Goal: Task Accomplishment & Management: Complete application form

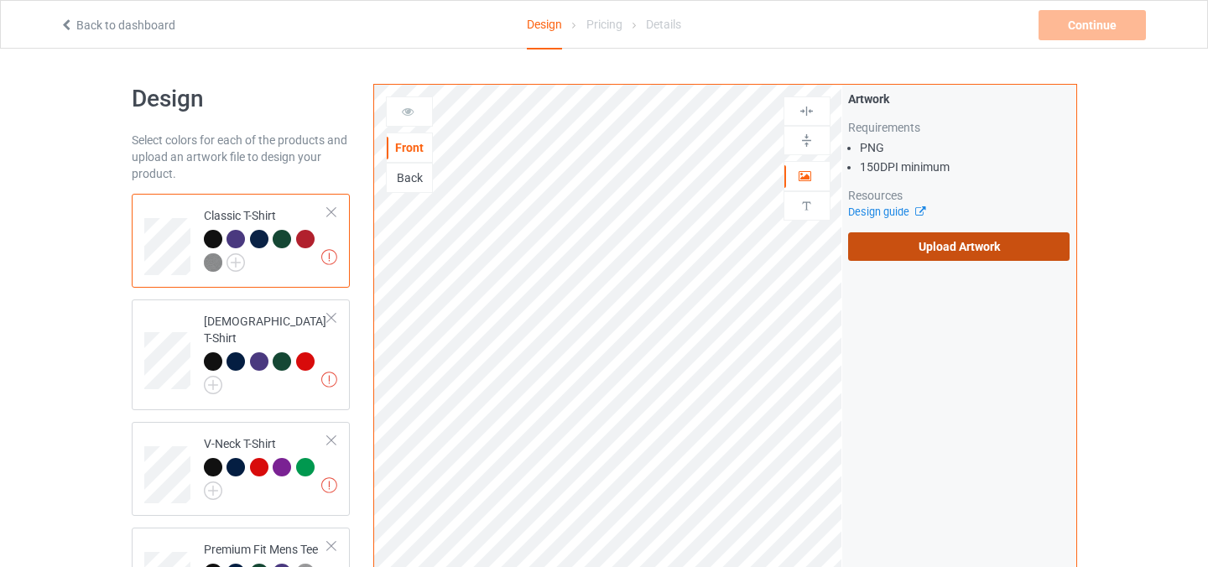
click at [925, 244] on label "Upload Artwork" at bounding box center [959, 246] width 222 height 29
click at [0, 0] on input "Upload Artwork" at bounding box center [0, 0] width 0 height 0
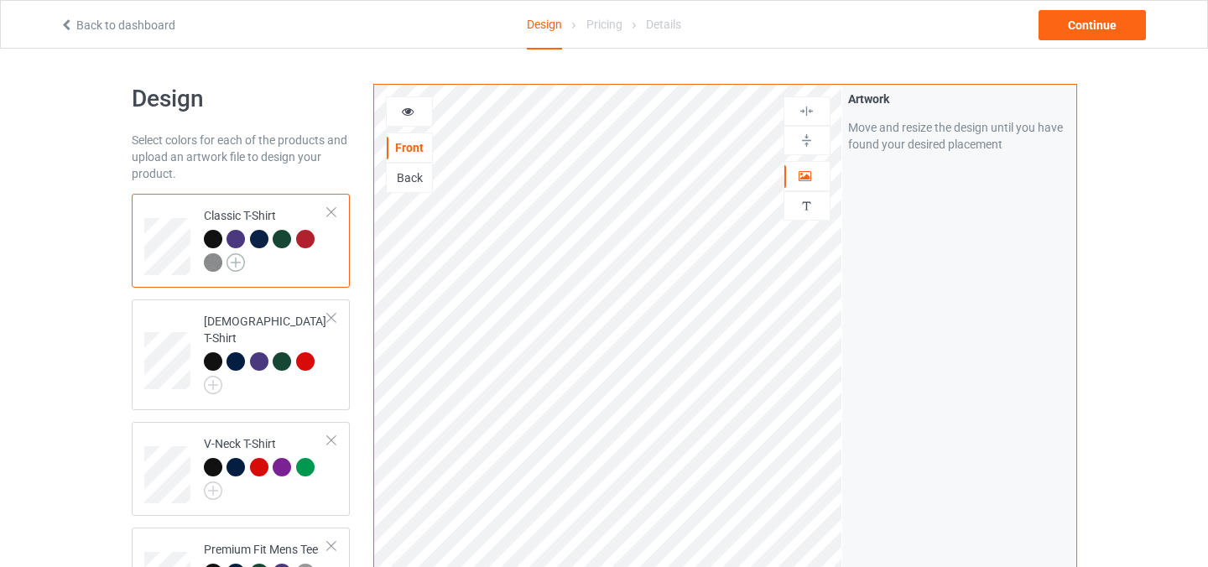
click at [236, 260] on img at bounding box center [236, 262] width 18 height 18
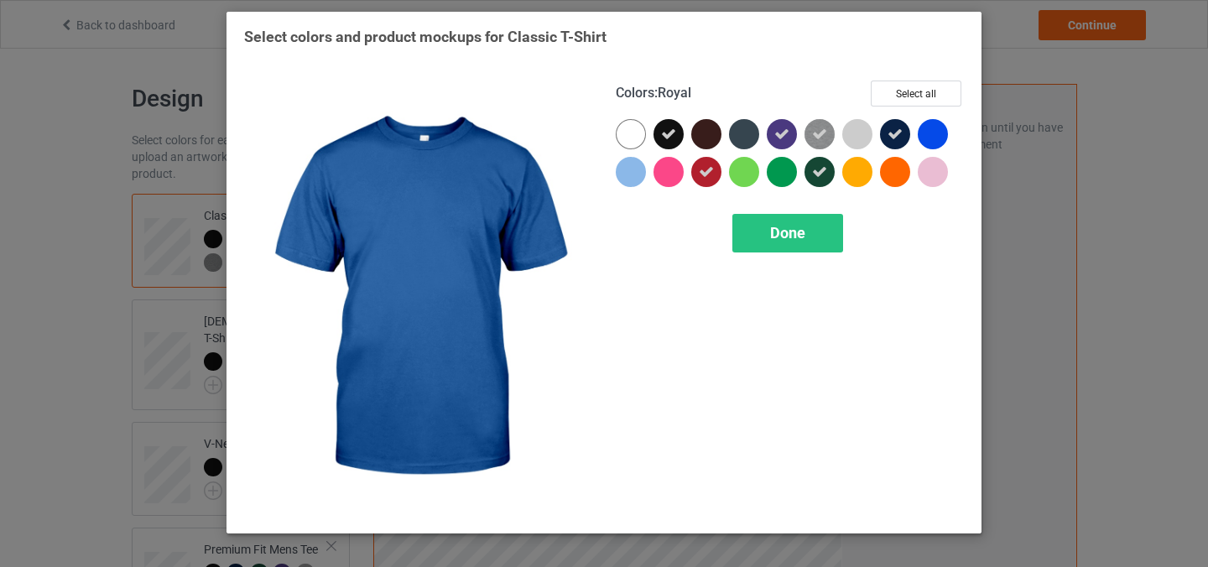
click at [937, 143] on div at bounding box center [933, 134] width 30 height 30
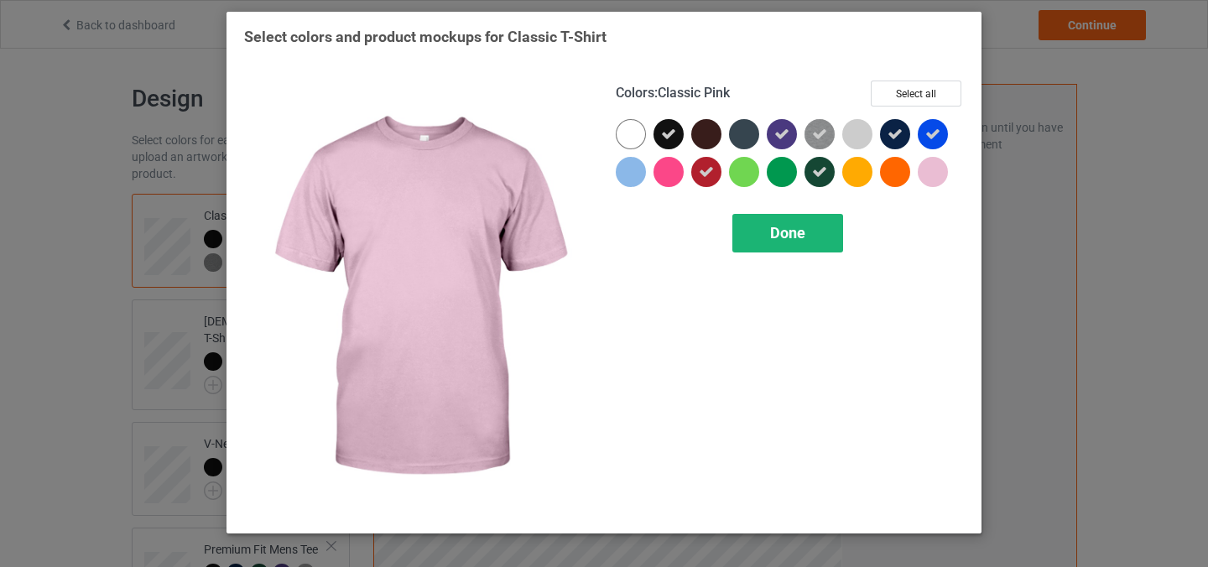
click at [818, 242] on div "Done" at bounding box center [787, 233] width 111 height 39
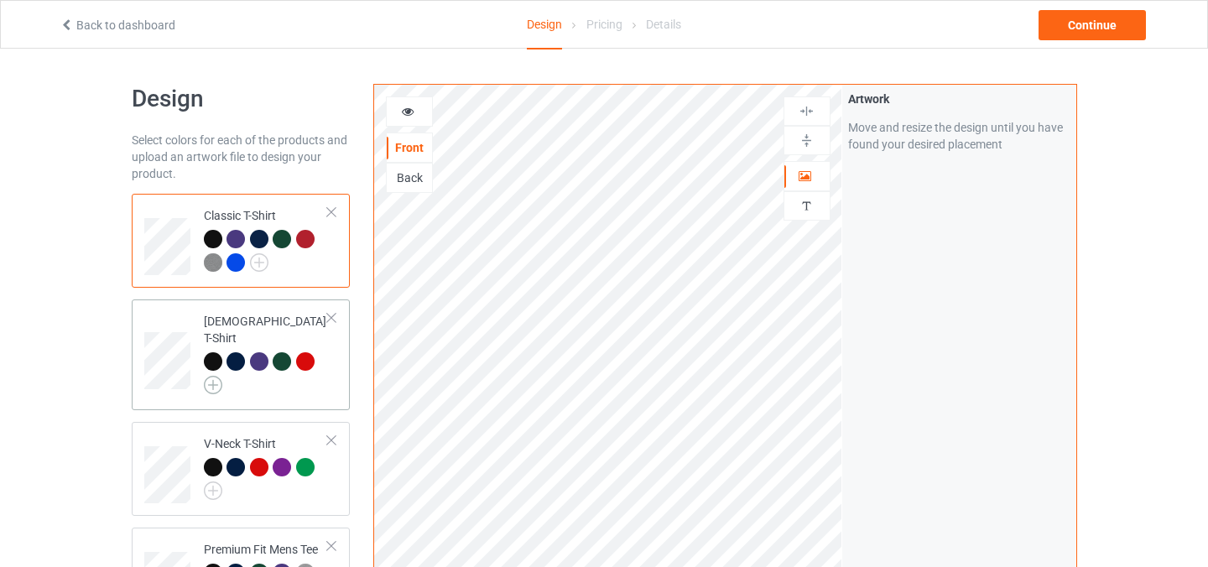
click at [205, 376] on img at bounding box center [213, 385] width 18 height 18
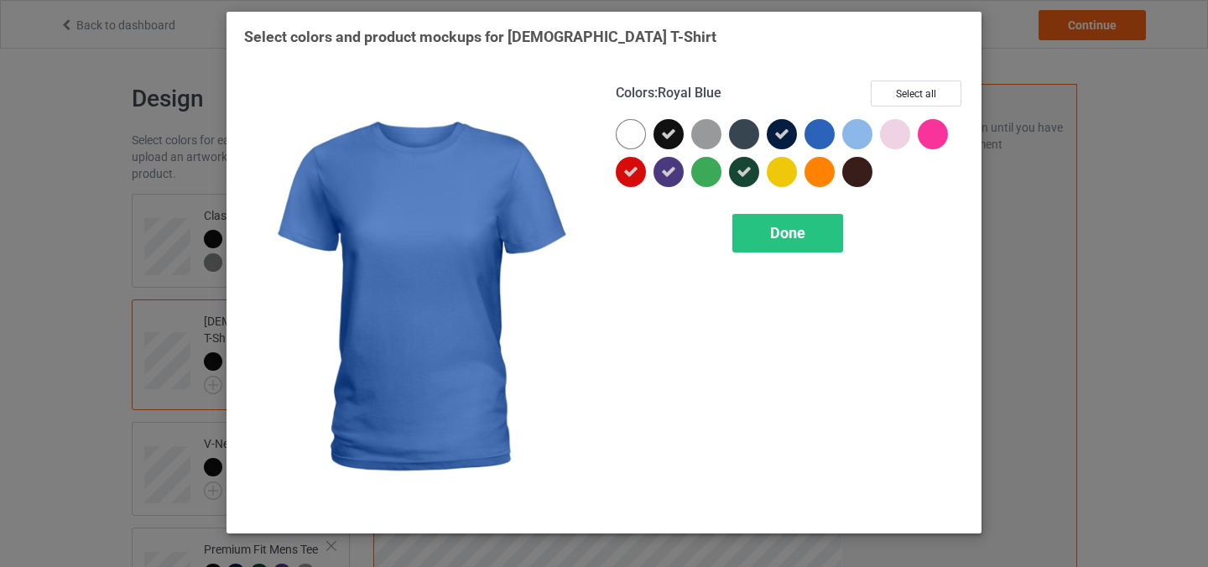
click at [820, 128] on div at bounding box center [820, 134] width 30 height 30
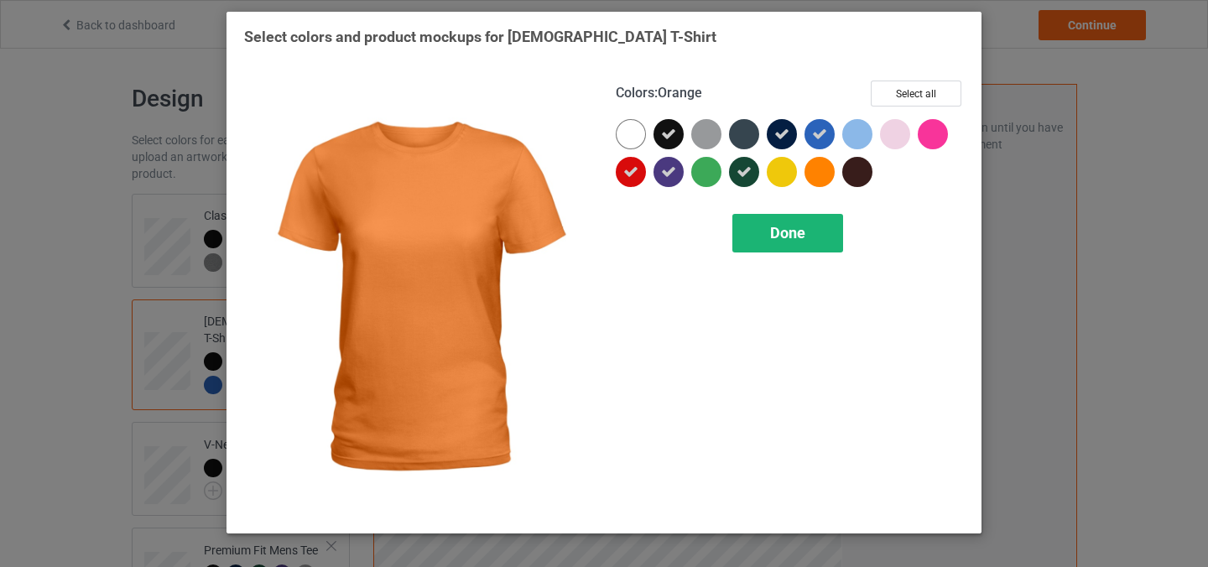
click at [805, 221] on div "Done" at bounding box center [787, 233] width 111 height 39
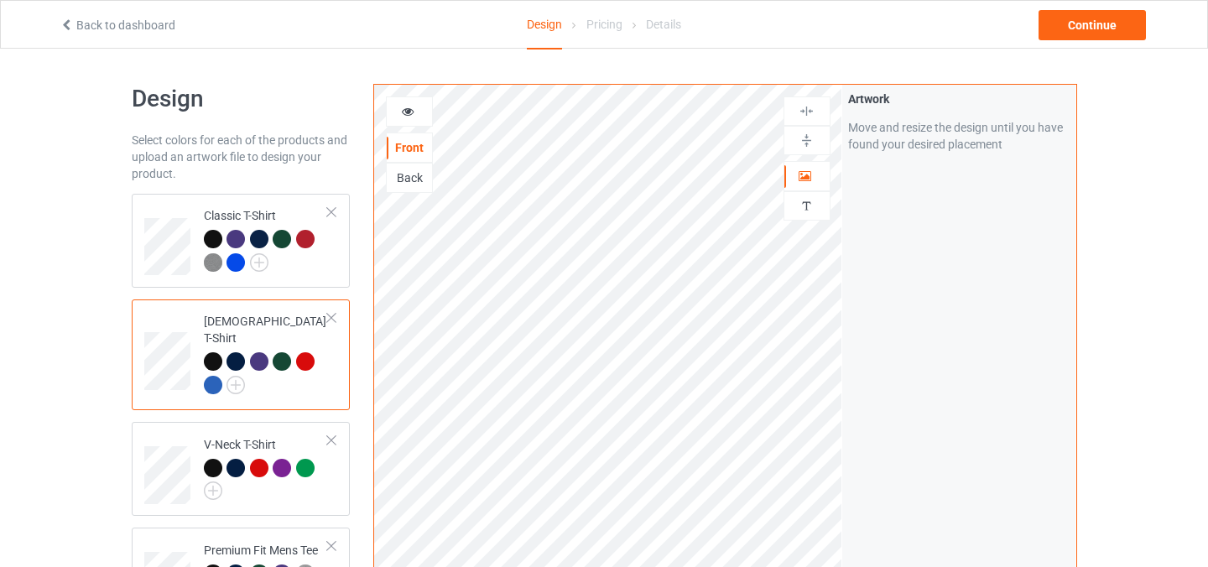
scroll to position [3, 0]
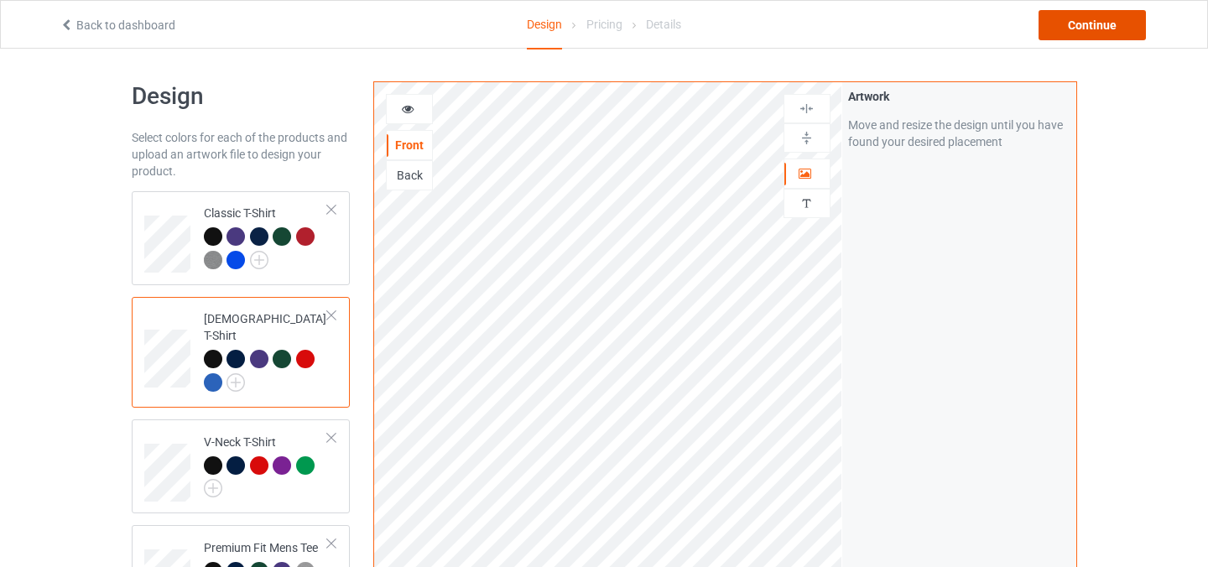
click at [1081, 26] on div "Continue" at bounding box center [1092, 25] width 107 height 30
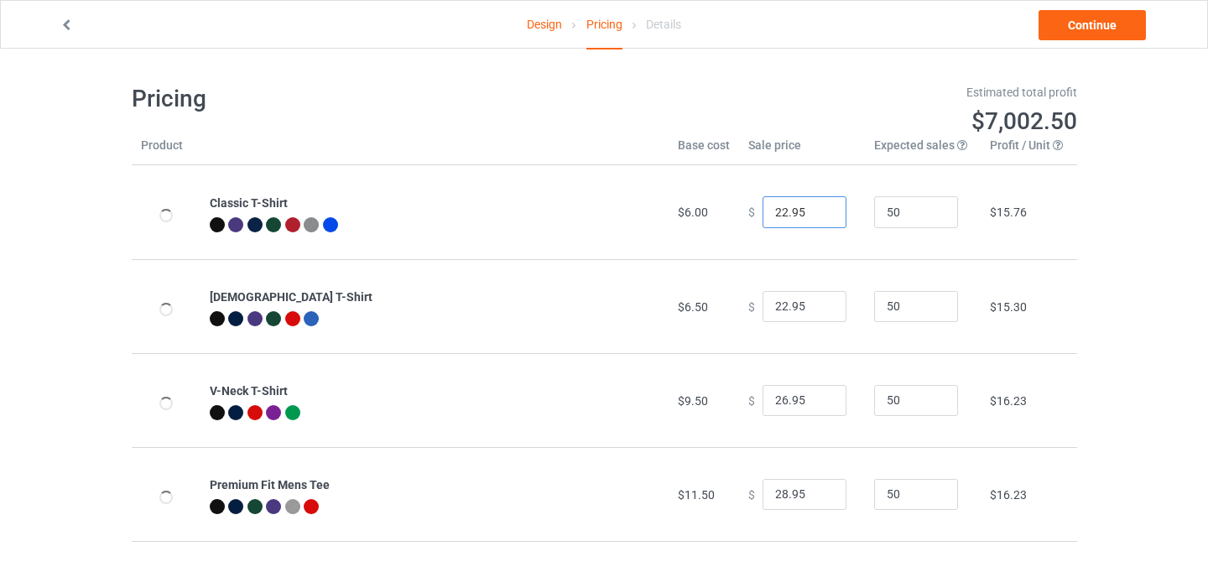
click at [779, 206] on input "22.95" at bounding box center [805, 212] width 84 height 32
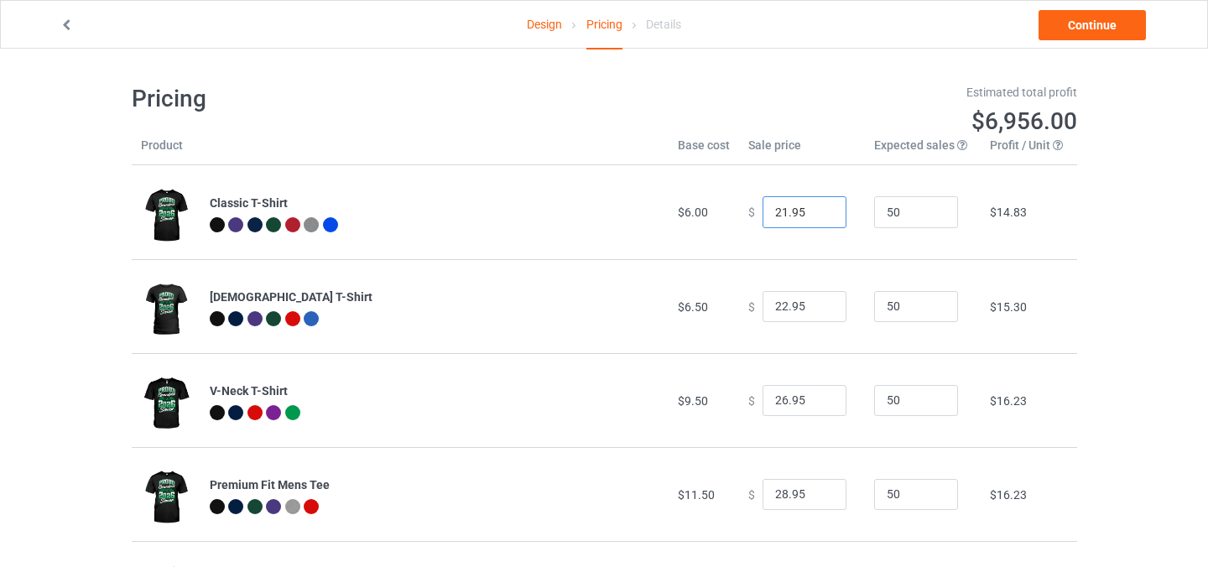
type input "21.95"
click at [637, 310] on td "Ladies T-Shirt" at bounding box center [435, 306] width 469 height 94
click at [1096, 27] on link "Continue" at bounding box center [1092, 25] width 107 height 30
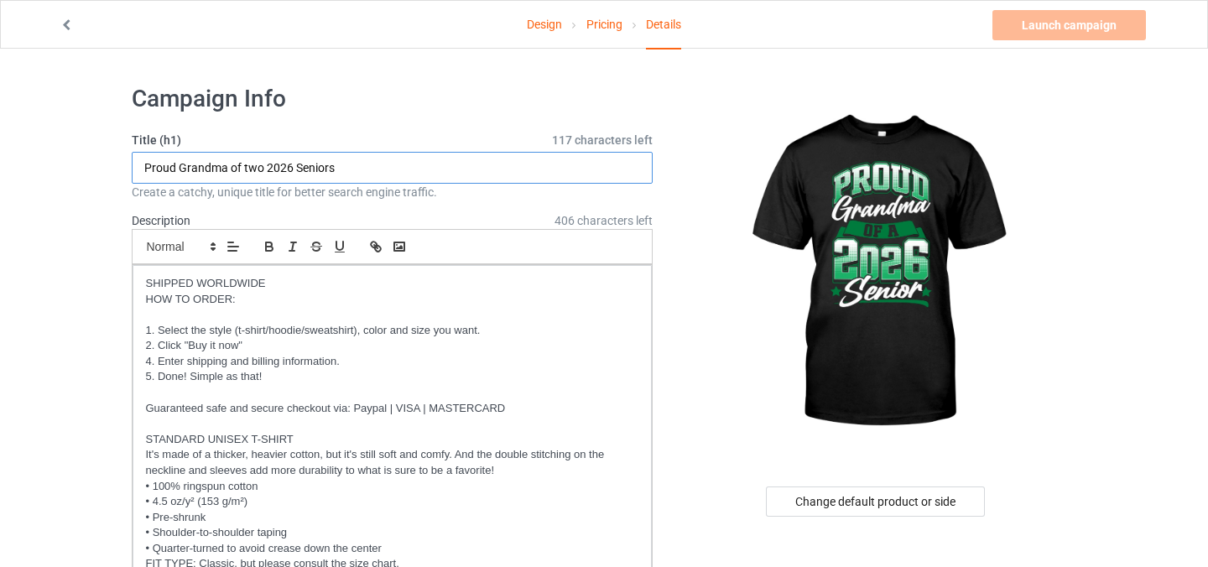
click at [249, 166] on input "Proud Grandma of two 2026 Seniors" at bounding box center [393, 168] width 522 height 32
click at [369, 169] on input "Proud Grandma of a 2026 Seniors" at bounding box center [393, 168] width 522 height 32
type input "Proud Grandma of a 2026 Senior"
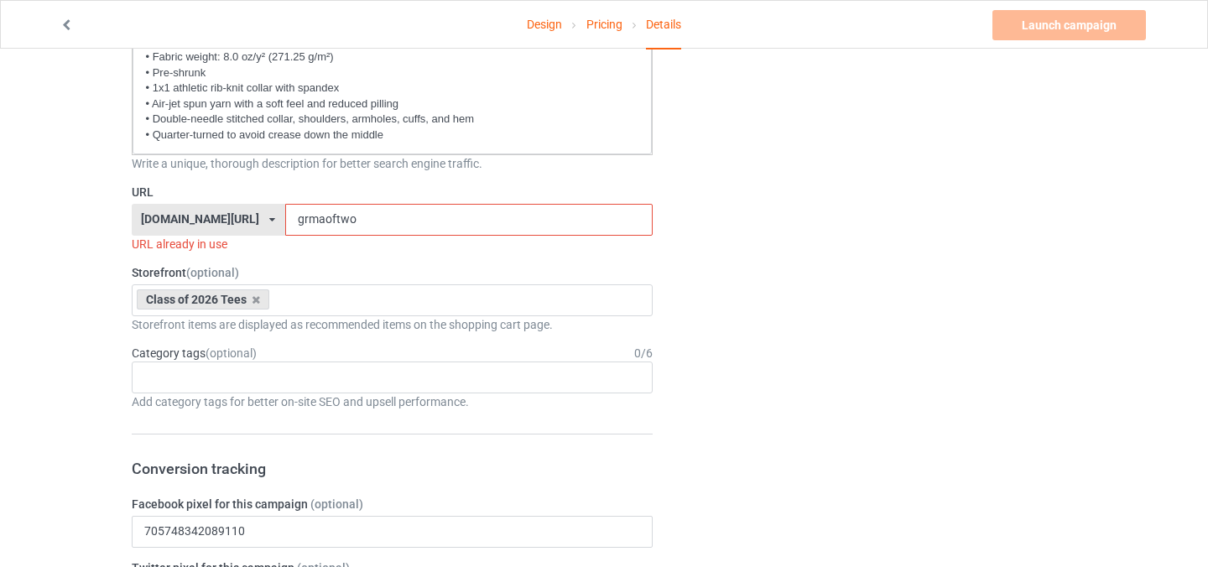
scroll to position [858, 0]
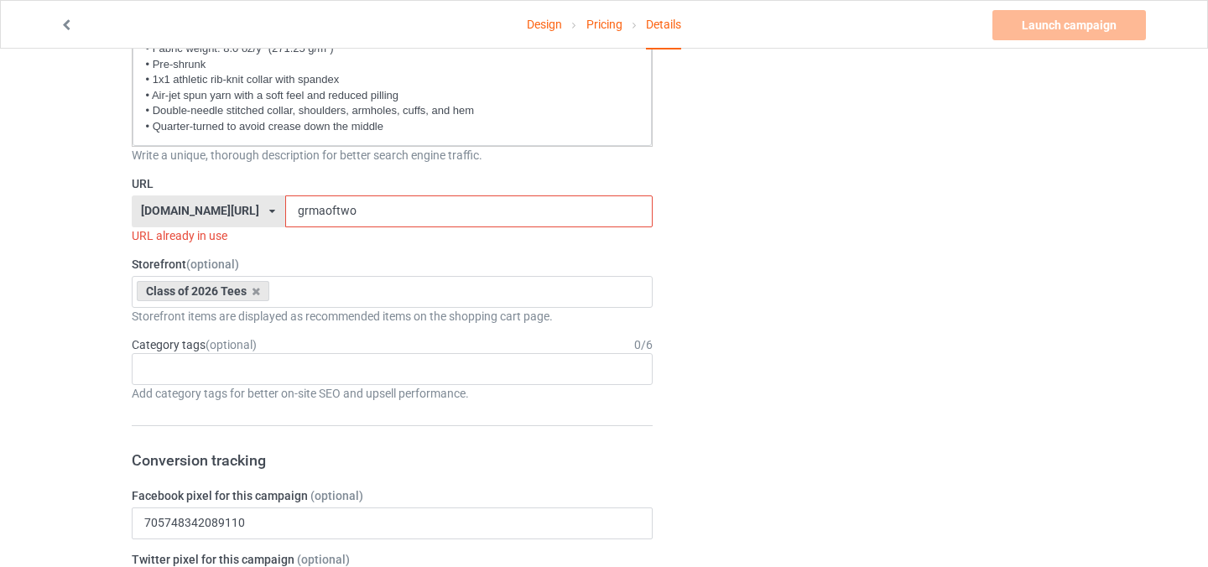
drag, startPoint x: 364, startPoint y: 214, endPoint x: 199, endPoint y: 214, distance: 165.3
click at [199, 214] on div "seniors2026.com/ bach2basics.com/ classof2021apparel.com/ classof2022apparel.co…" at bounding box center [393, 211] width 522 height 32
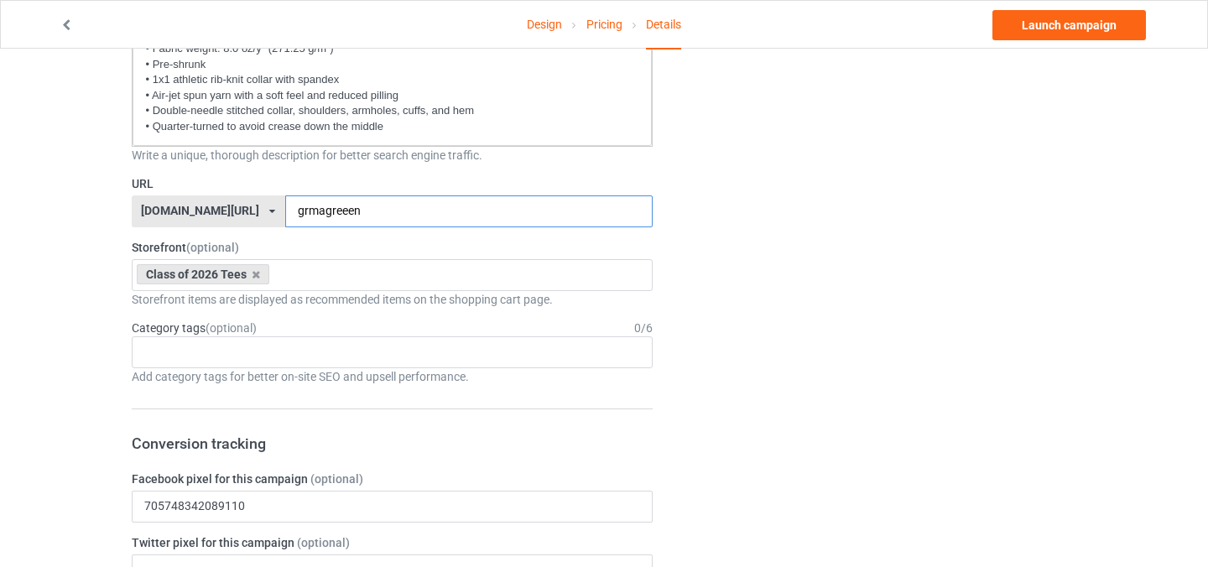
click at [325, 210] on input "grmagreeen" at bounding box center [468, 211] width 367 height 32
type input "grmagreen"
click at [19, 299] on div "Design Pricing Details Launch campaign Campaign Info Title (h1) 120 characters …" at bounding box center [604, 516] width 1208 height 2653
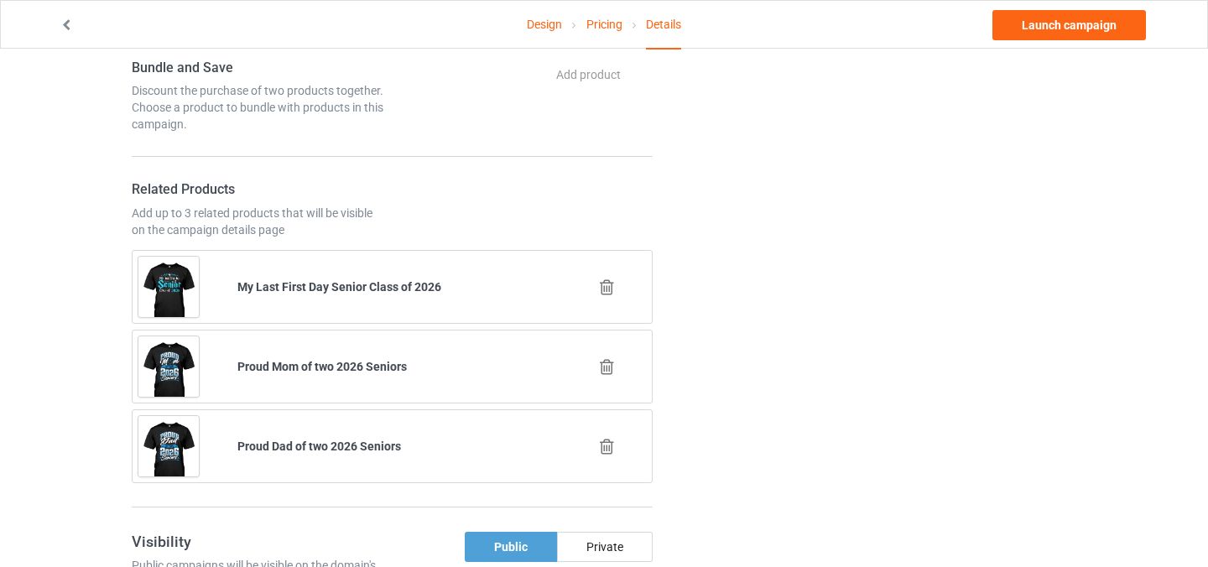
scroll to position [1615, 0]
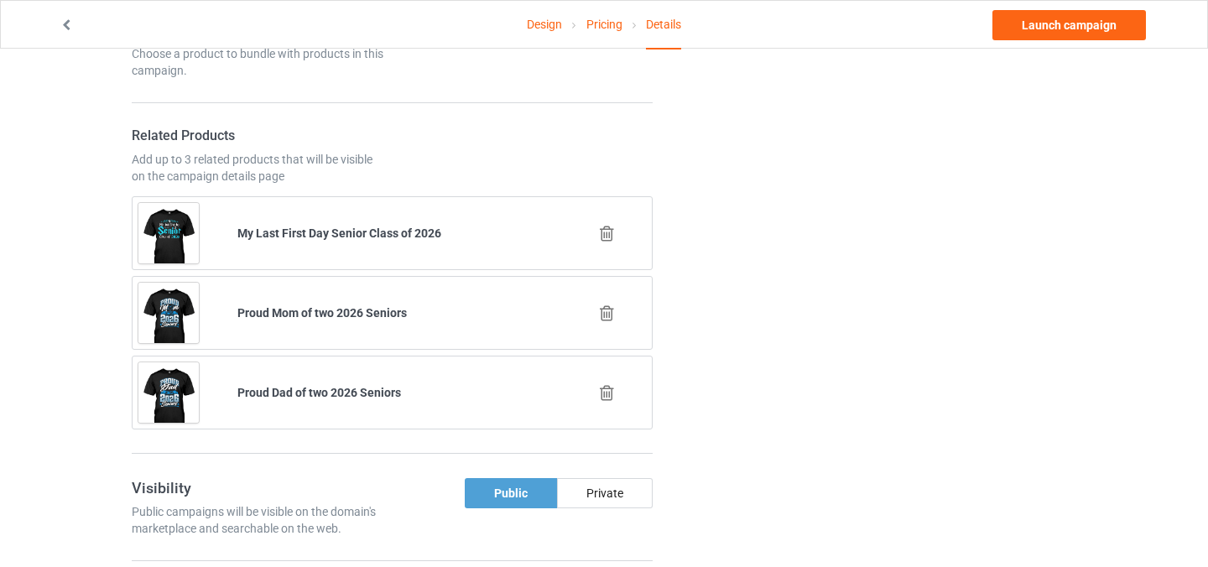
click at [608, 311] on icon at bounding box center [607, 314] width 21 height 18
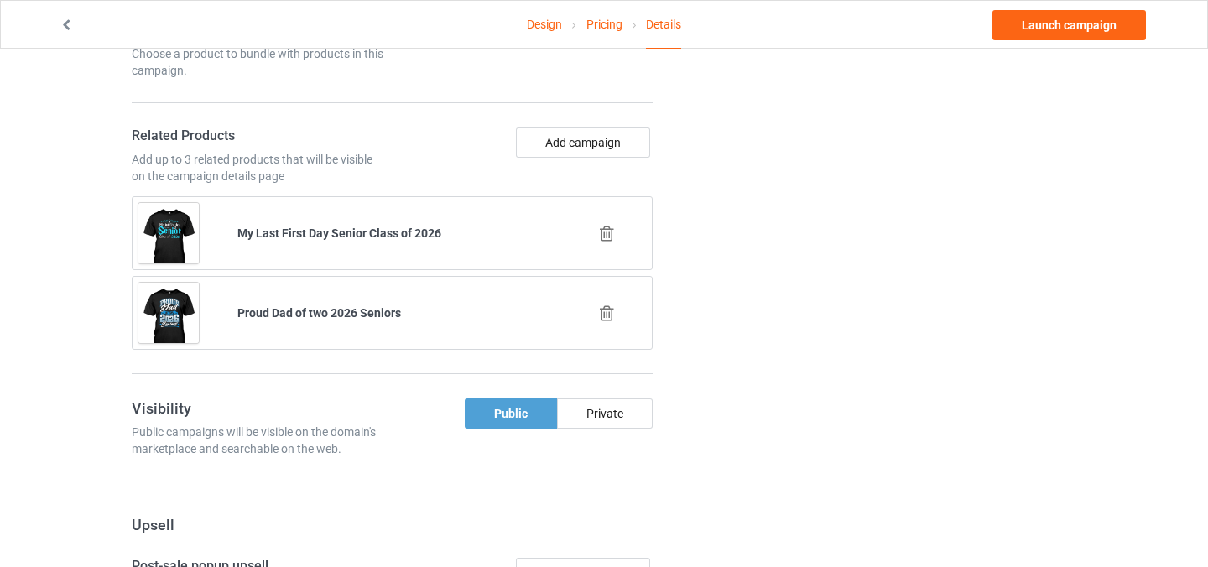
click at [608, 310] on icon at bounding box center [607, 314] width 21 height 18
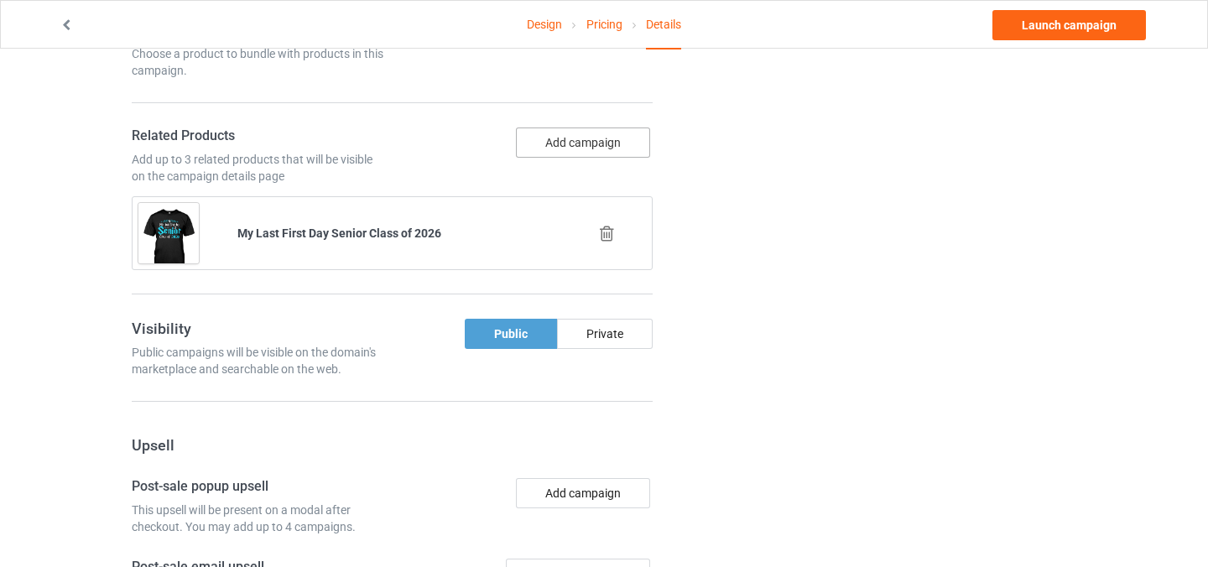
click at [557, 140] on button "Add campaign" at bounding box center [583, 143] width 134 height 30
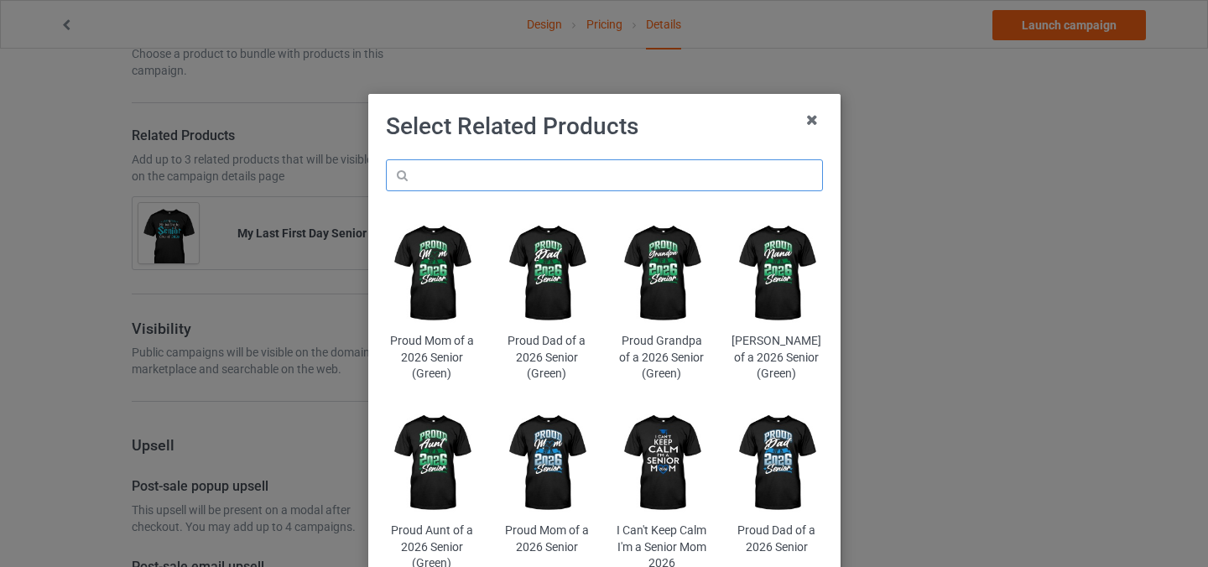
click at [520, 174] on input "text" at bounding box center [604, 175] width 437 height 32
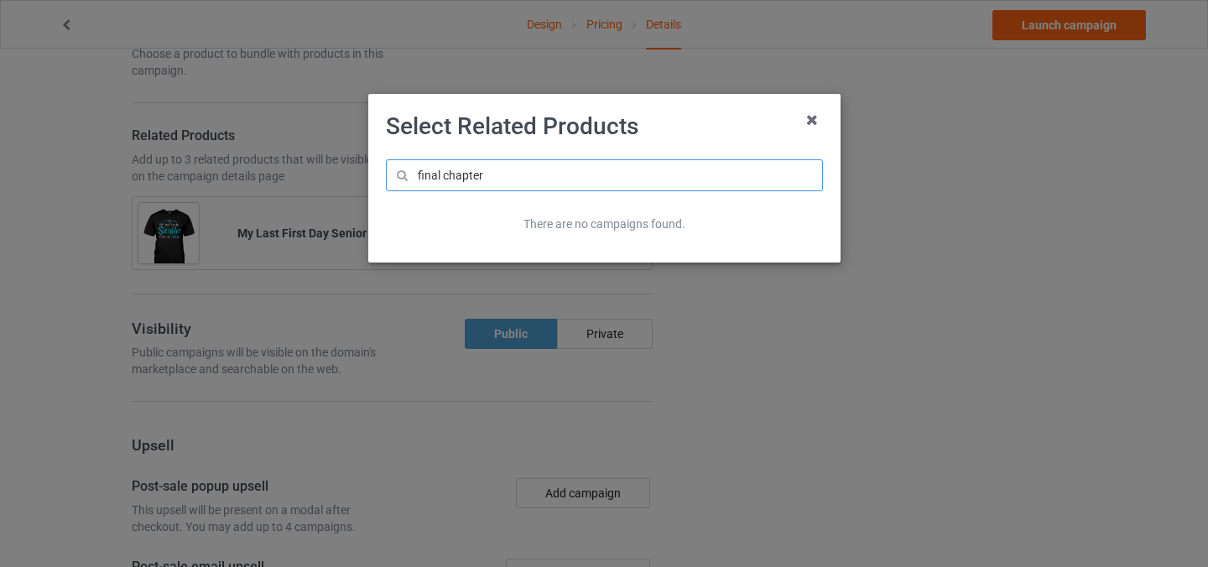
type input "final chapter"
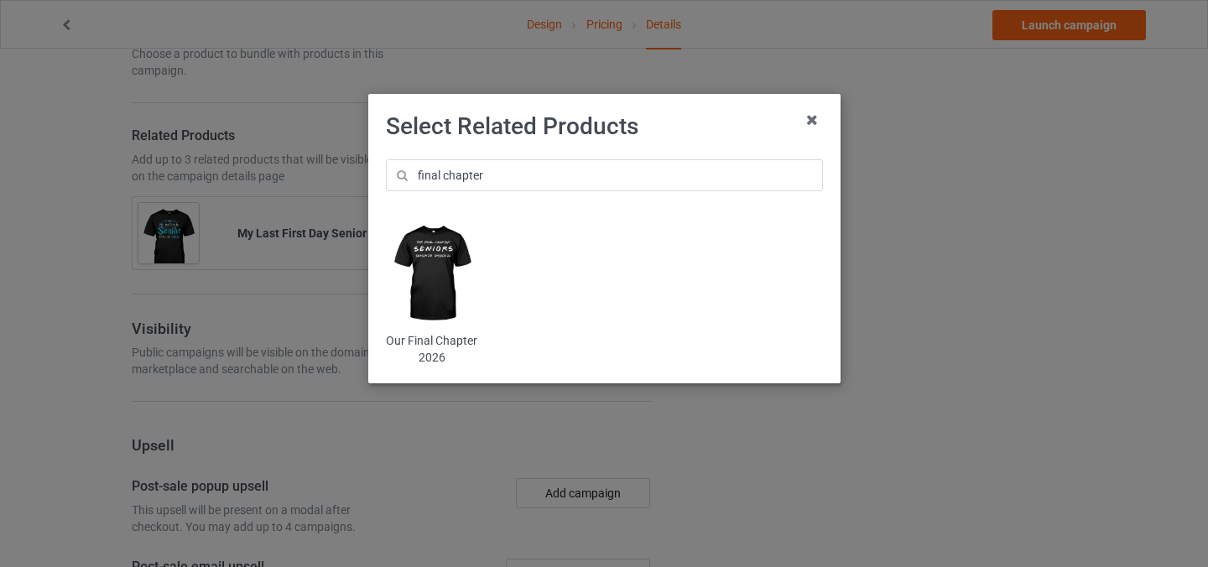
click at [426, 265] on img at bounding box center [431, 273] width 91 height 114
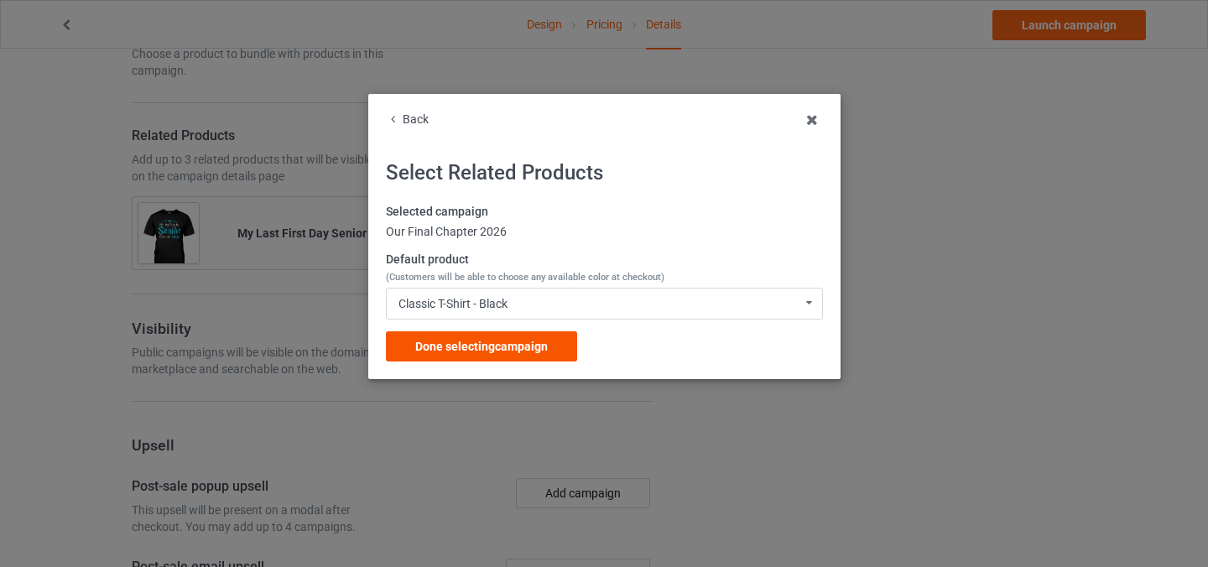
click at [482, 340] on span "Done selecting campaign" at bounding box center [481, 346] width 133 height 13
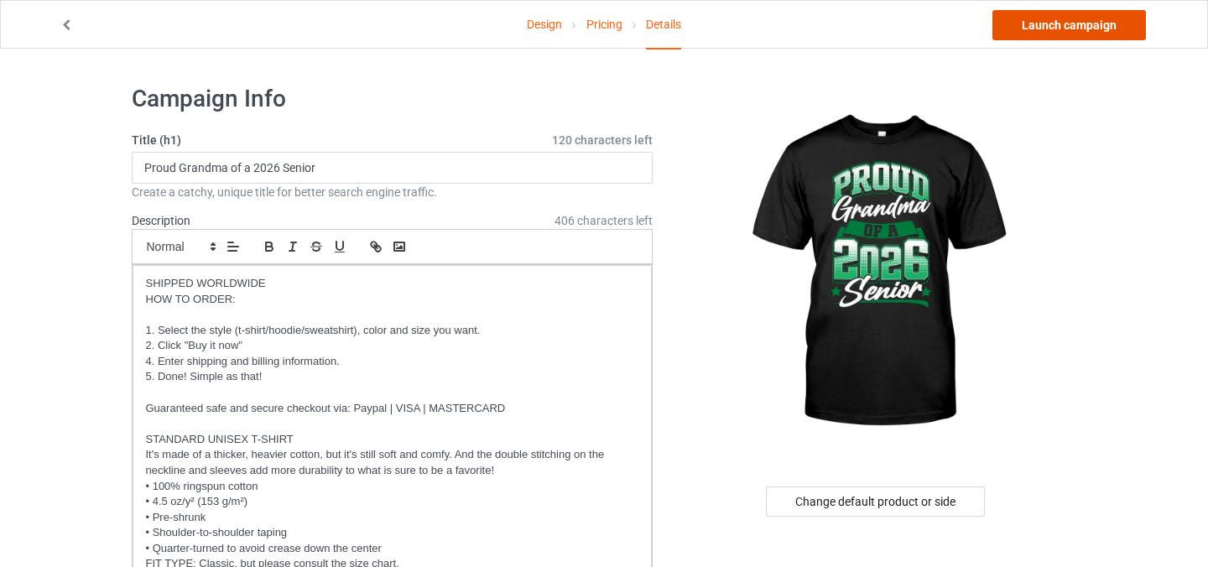
click at [1030, 31] on link "Launch campaign" at bounding box center [1070, 25] width 154 height 30
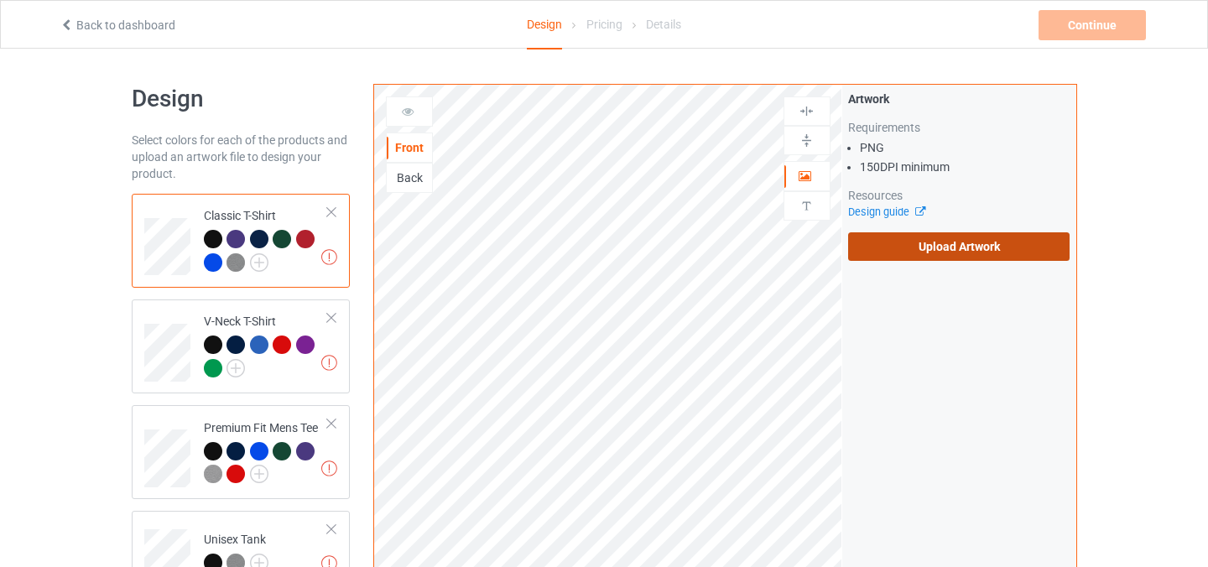
click at [958, 253] on label "Upload Artwork" at bounding box center [959, 246] width 222 height 29
click at [0, 0] on input "Upload Artwork" at bounding box center [0, 0] width 0 height 0
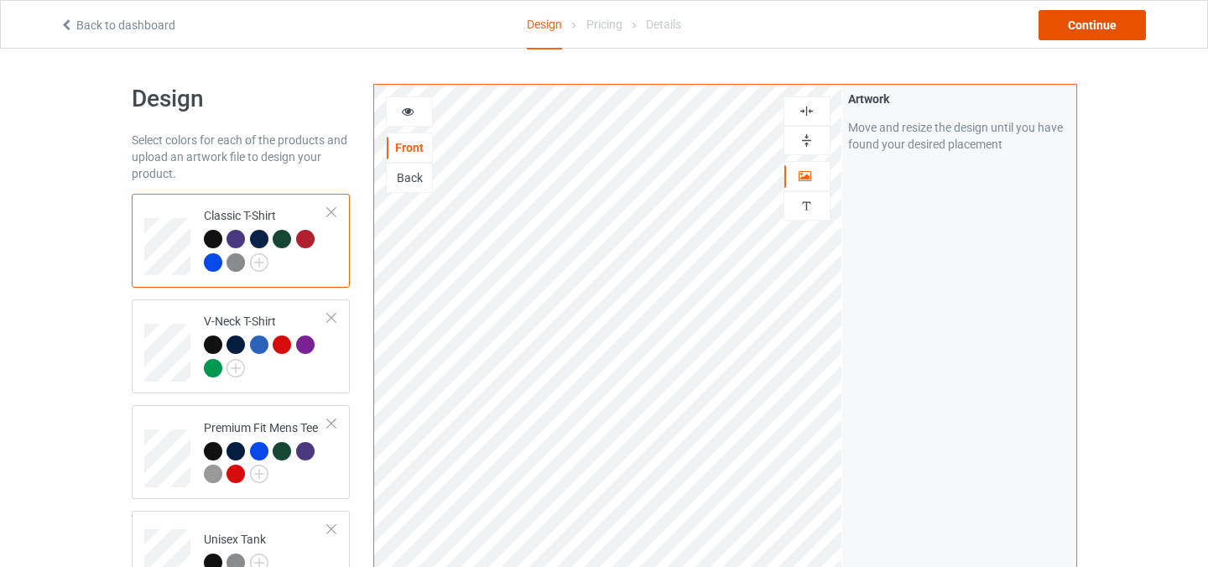
click at [1079, 29] on div "Continue" at bounding box center [1092, 25] width 107 height 30
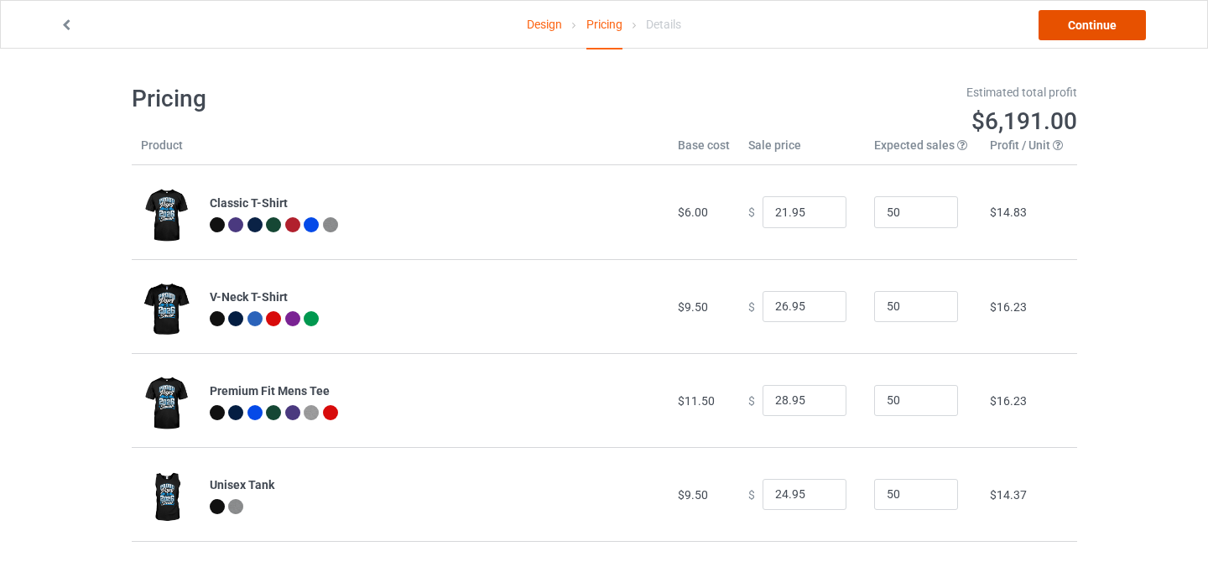
click at [1081, 23] on link "Continue" at bounding box center [1092, 25] width 107 height 30
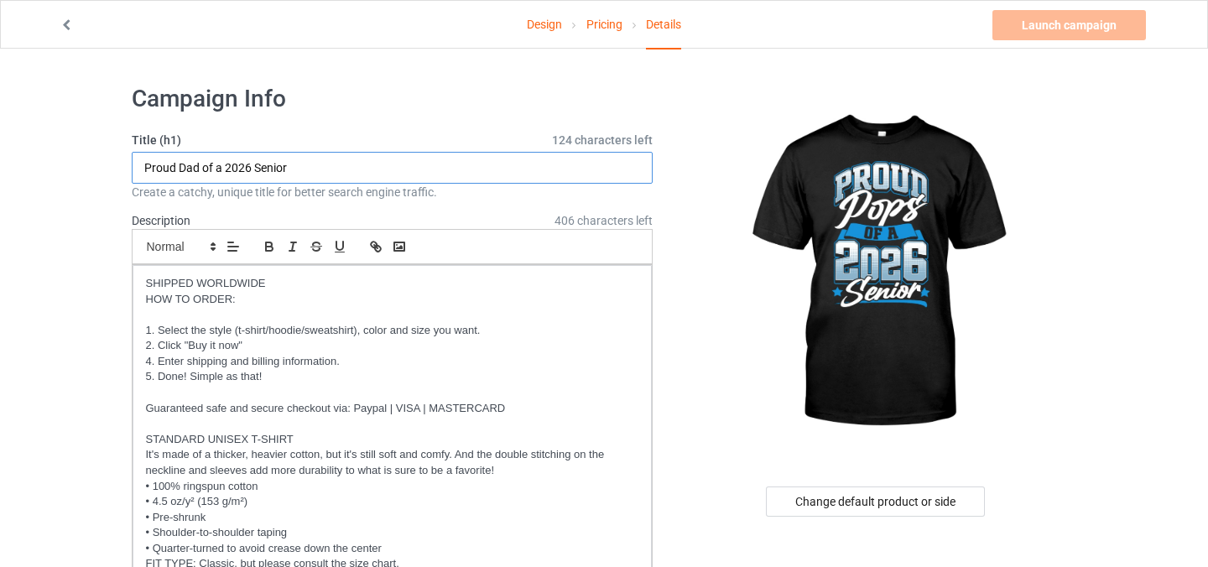
click at [185, 163] on input "Proud Dad of a 2026 Senior" at bounding box center [393, 168] width 522 height 32
type input "Proud Pops of a 2026 Senior"
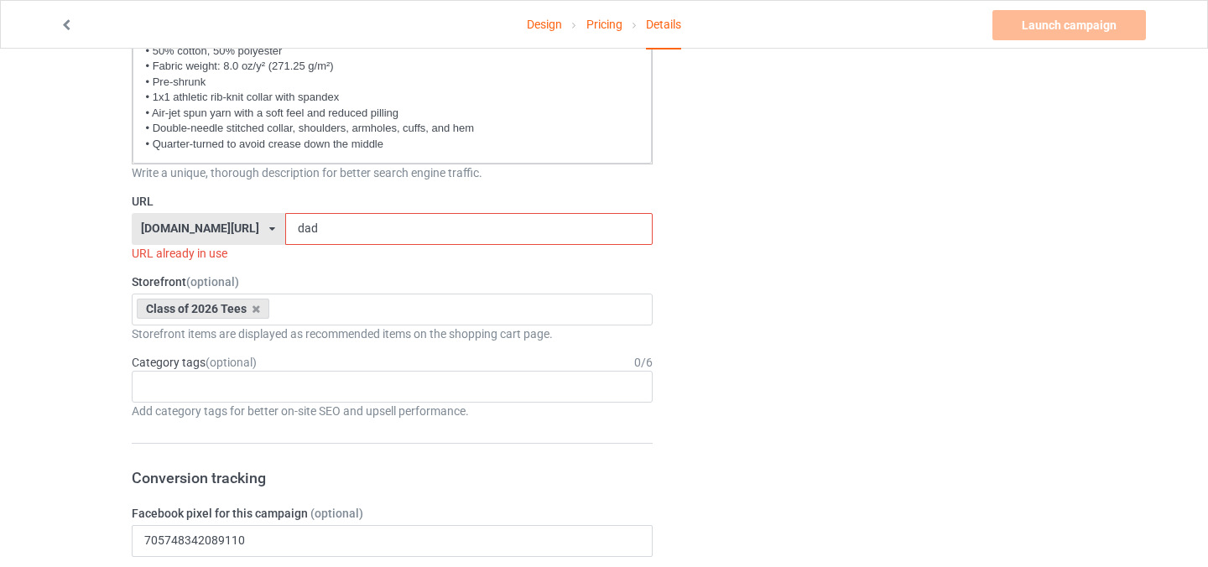
scroll to position [802, 0]
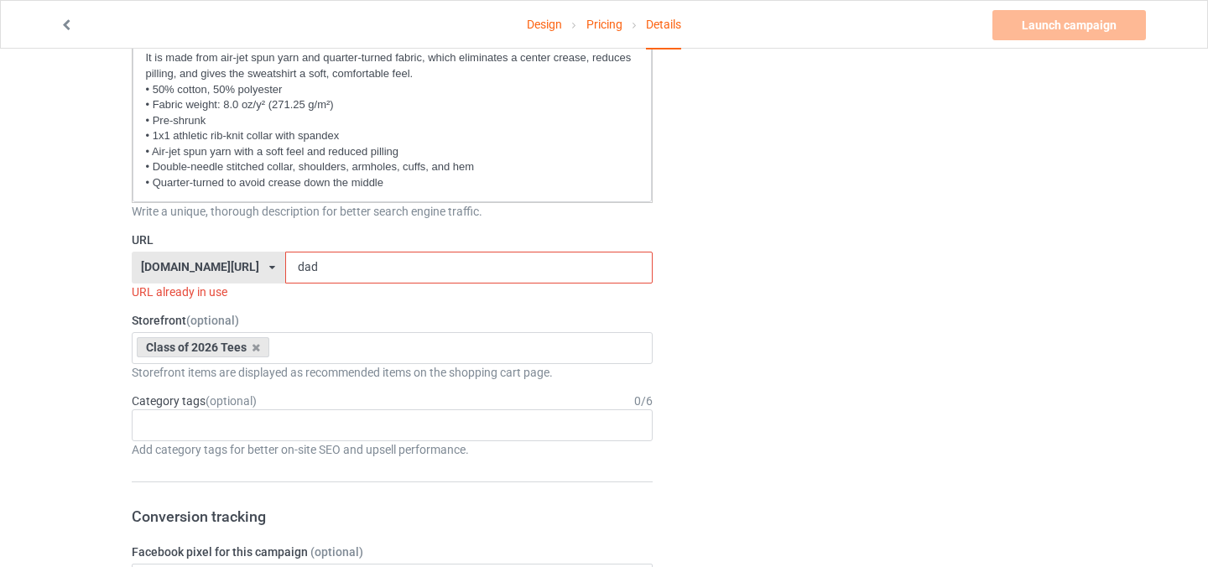
drag, startPoint x: 319, startPoint y: 265, endPoint x: 147, endPoint y: 253, distance: 172.4
click at [147, 253] on div "[DOMAIN_NAME][URL] [DOMAIN_NAME][URL] [DOMAIN_NAME][URL] [DOMAIN_NAME][URL] [DO…" at bounding box center [393, 268] width 522 height 32
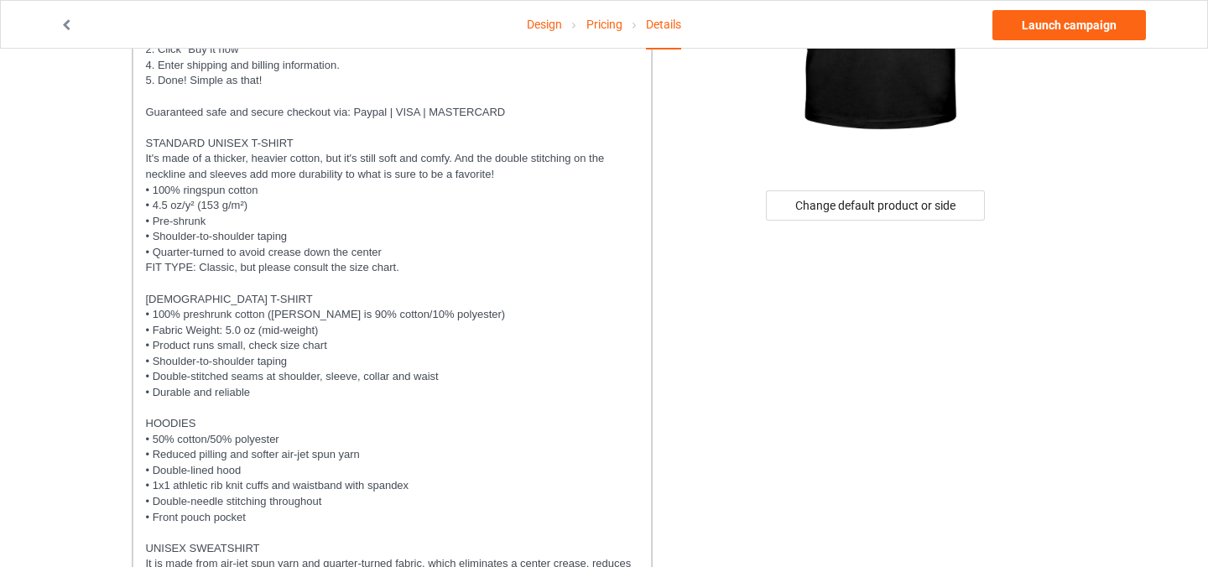
scroll to position [0, 0]
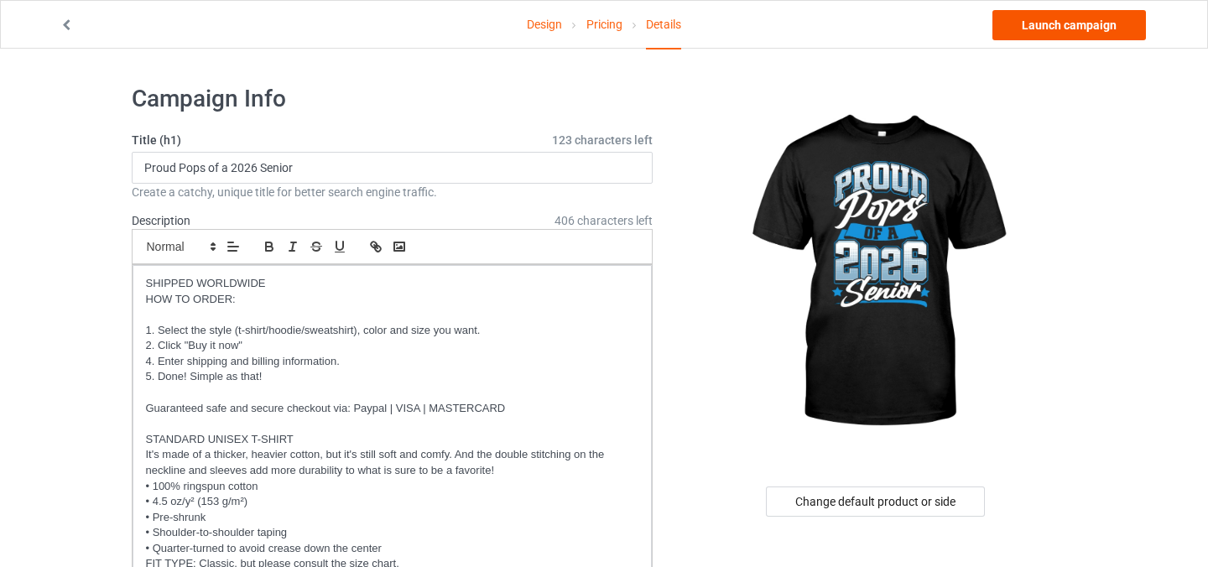
type input "pops"
click at [1107, 28] on link "Launch campaign" at bounding box center [1070, 25] width 154 height 30
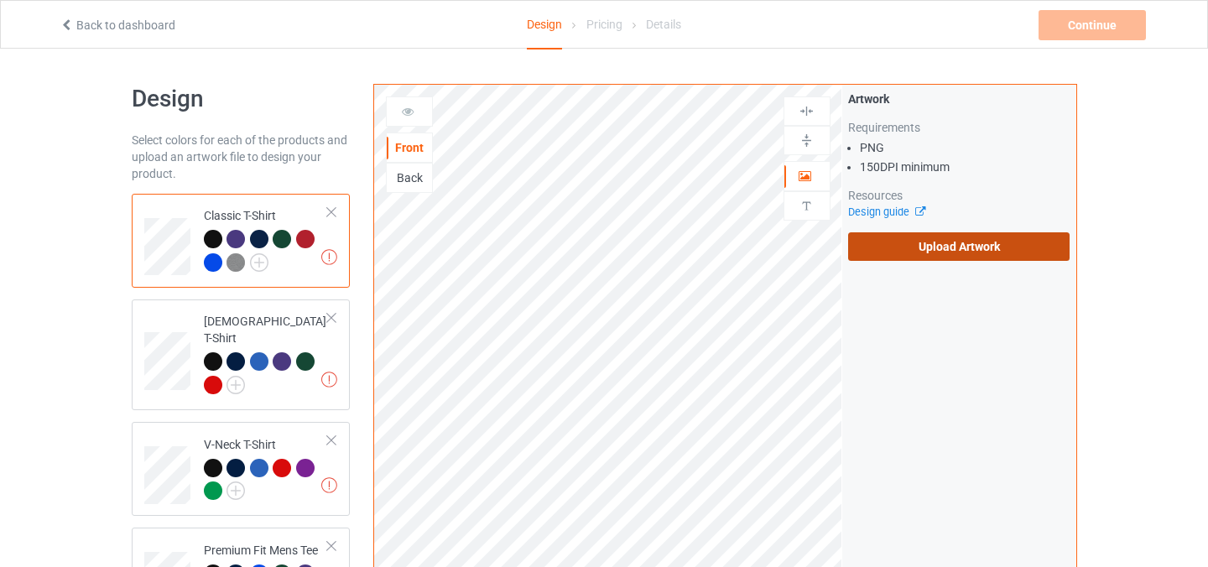
click at [972, 242] on label "Upload Artwork" at bounding box center [959, 246] width 222 height 29
click at [0, 0] on input "Upload Artwork" at bounding box center [0, 0] width 0 height 0
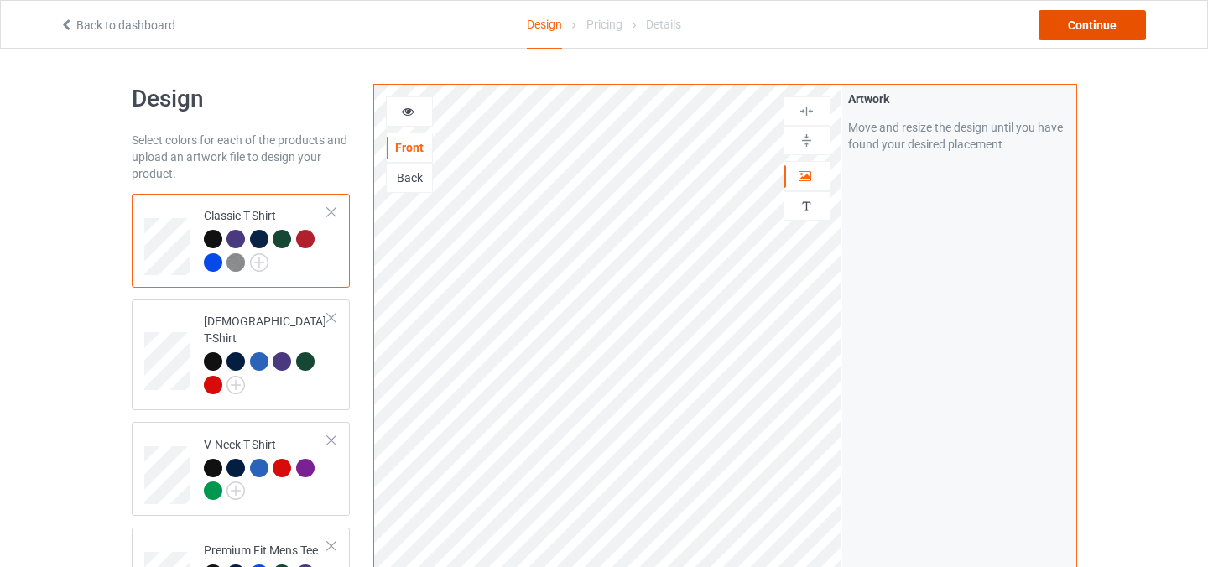
click at [1085, 32] on div "Continue" at bounding box center [1092, 25] width 107 height 30
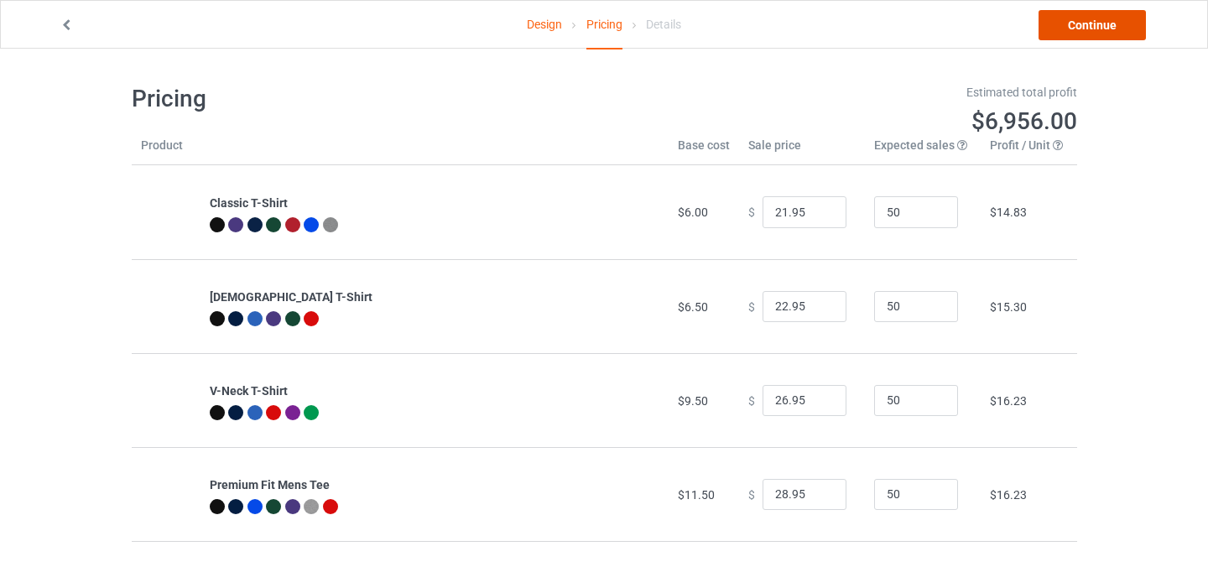
click at [1062, 20] on link "Continue" at bounding box center [1092, 25] width 107 height 30
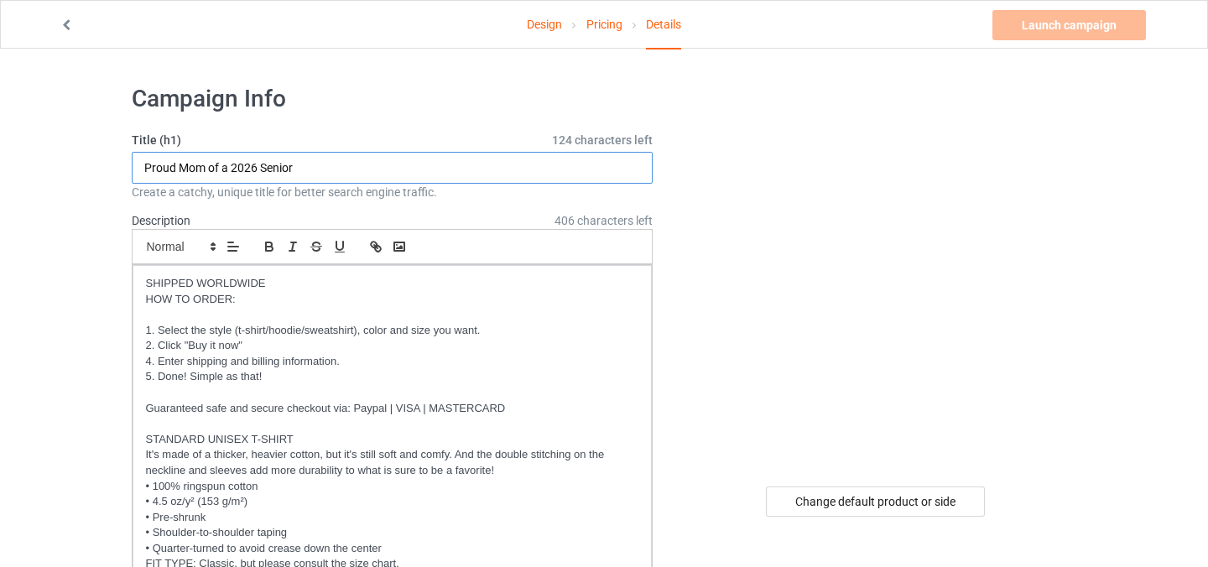
click at [190, 169] on input "Proud Mom of a 2026 Senior" at bounding box center [393, 168] width 522 height 32
click at [189, 169] on input "Proud Mom of a 2026 Senior" at bounding box center [393, 168] width 522 height 32
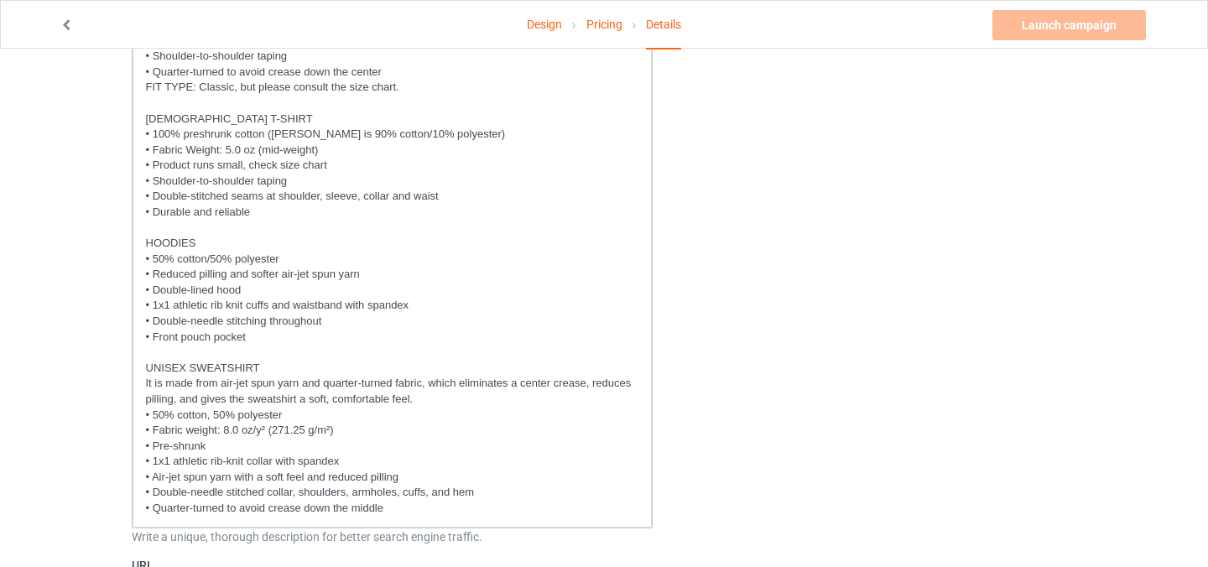
scroll to position [636, 0]
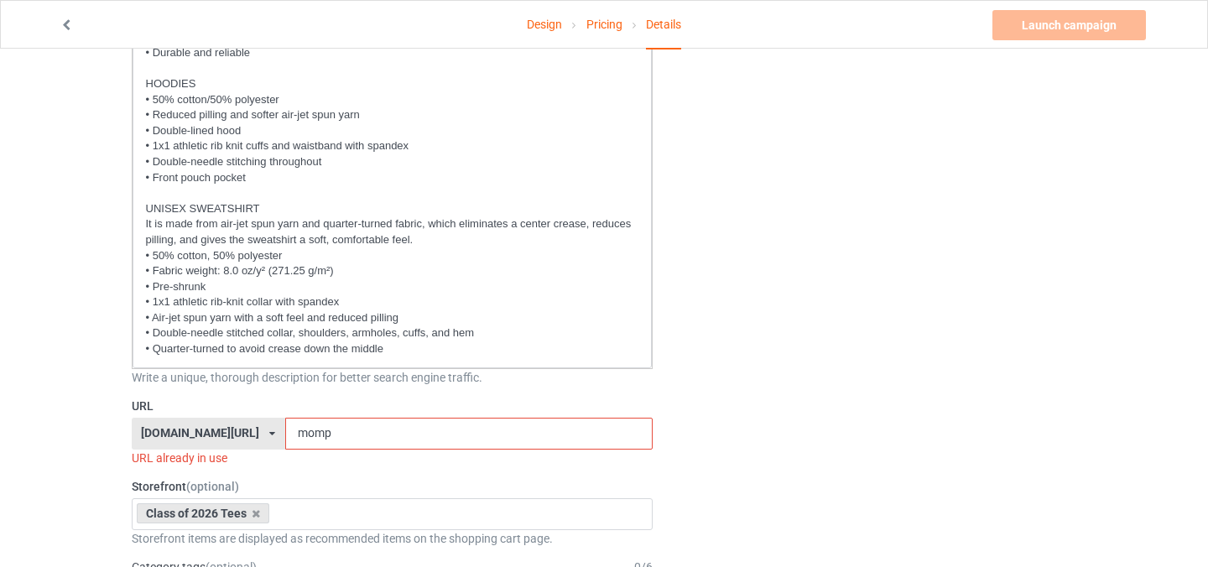
type input "Proud Mier Mier of a 2026 Senior"
click at [293, 437] on input "momp" at bounding box center [468, 434] width 367 height 32
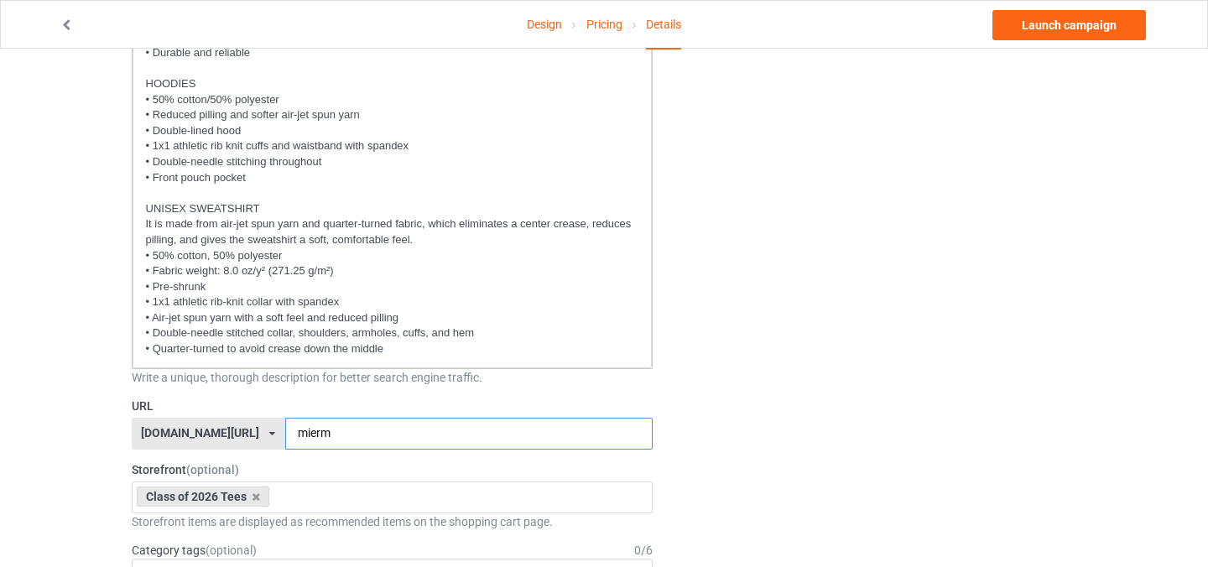
type input "mierm"
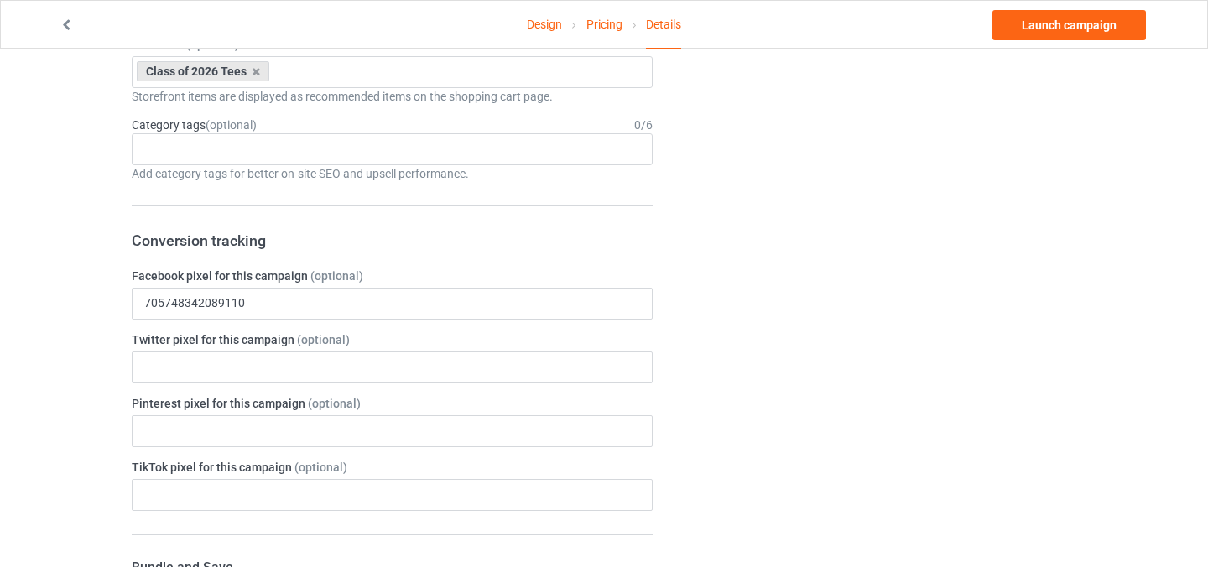
scroll to position [605, 0]
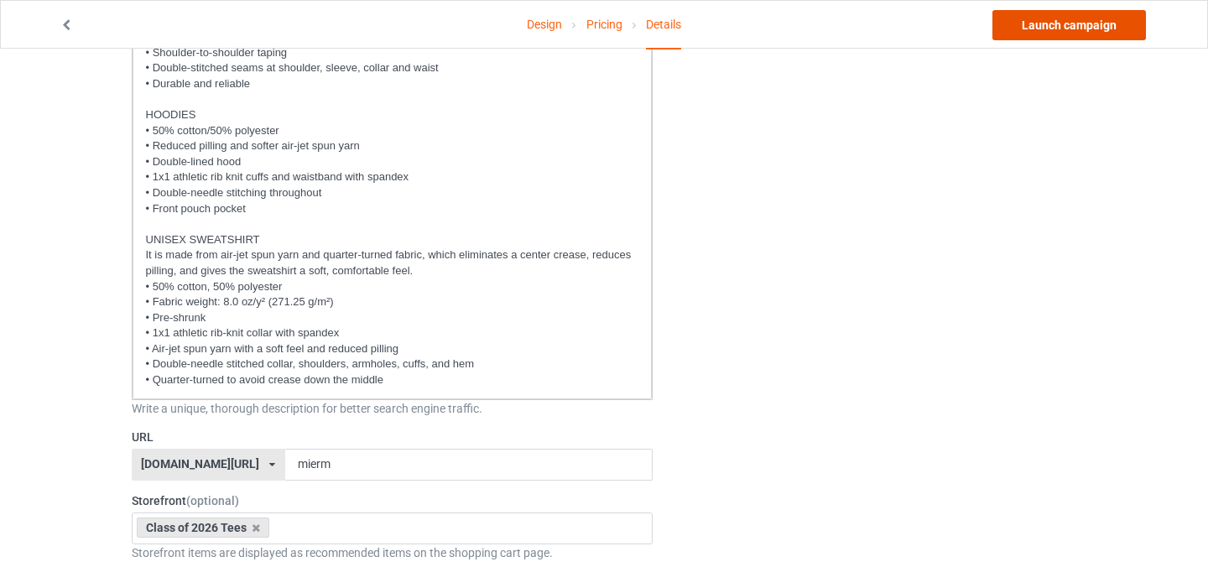
click at [1039, 22] on link "Launch campaign" at bounding box center [1070, 25] width 154 height 30
